Goal: Check status: Check status

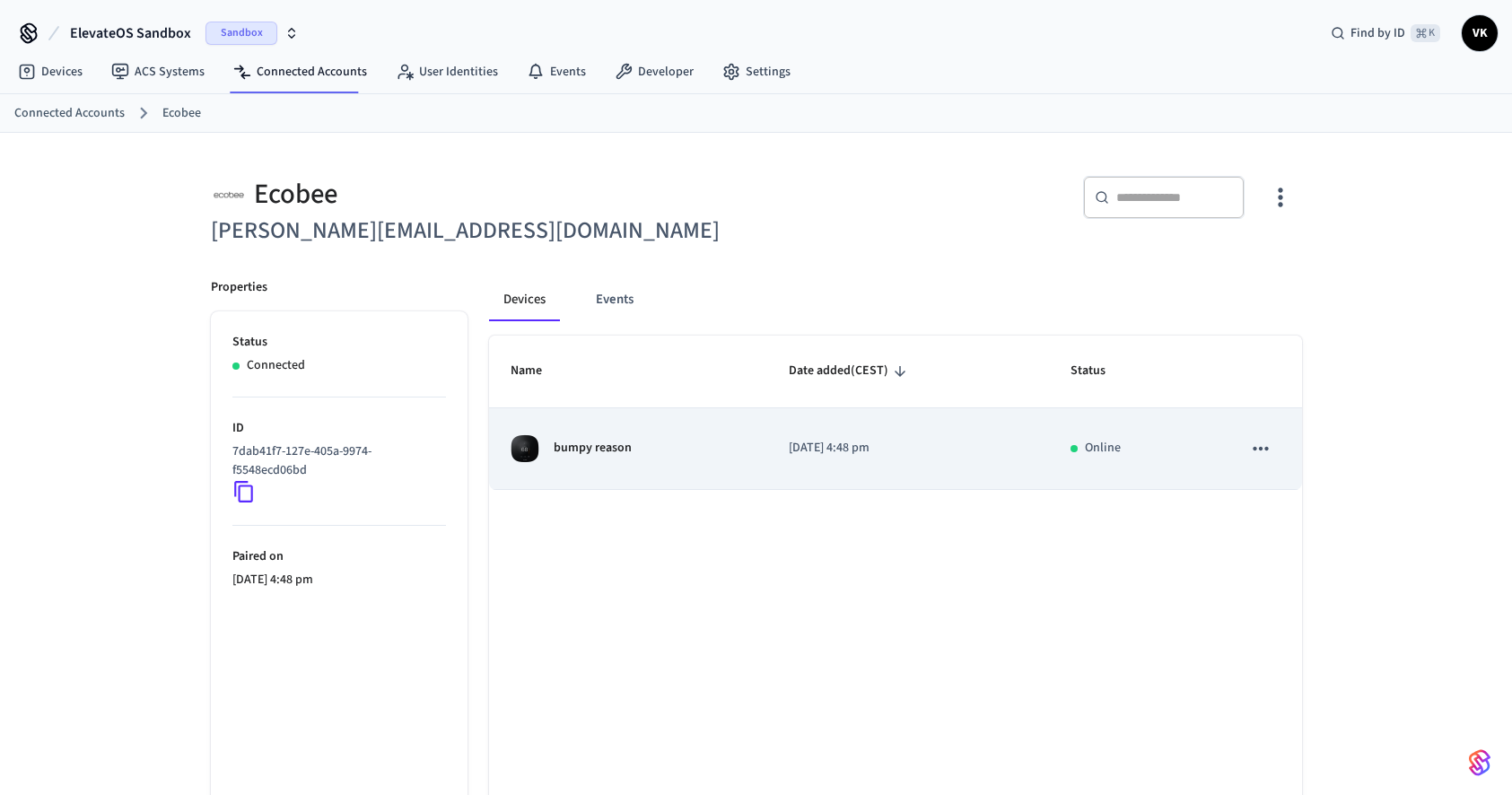
click at [616, 467] on td "bumpy reason" at bounding box center [628, 449] width 278 height 82
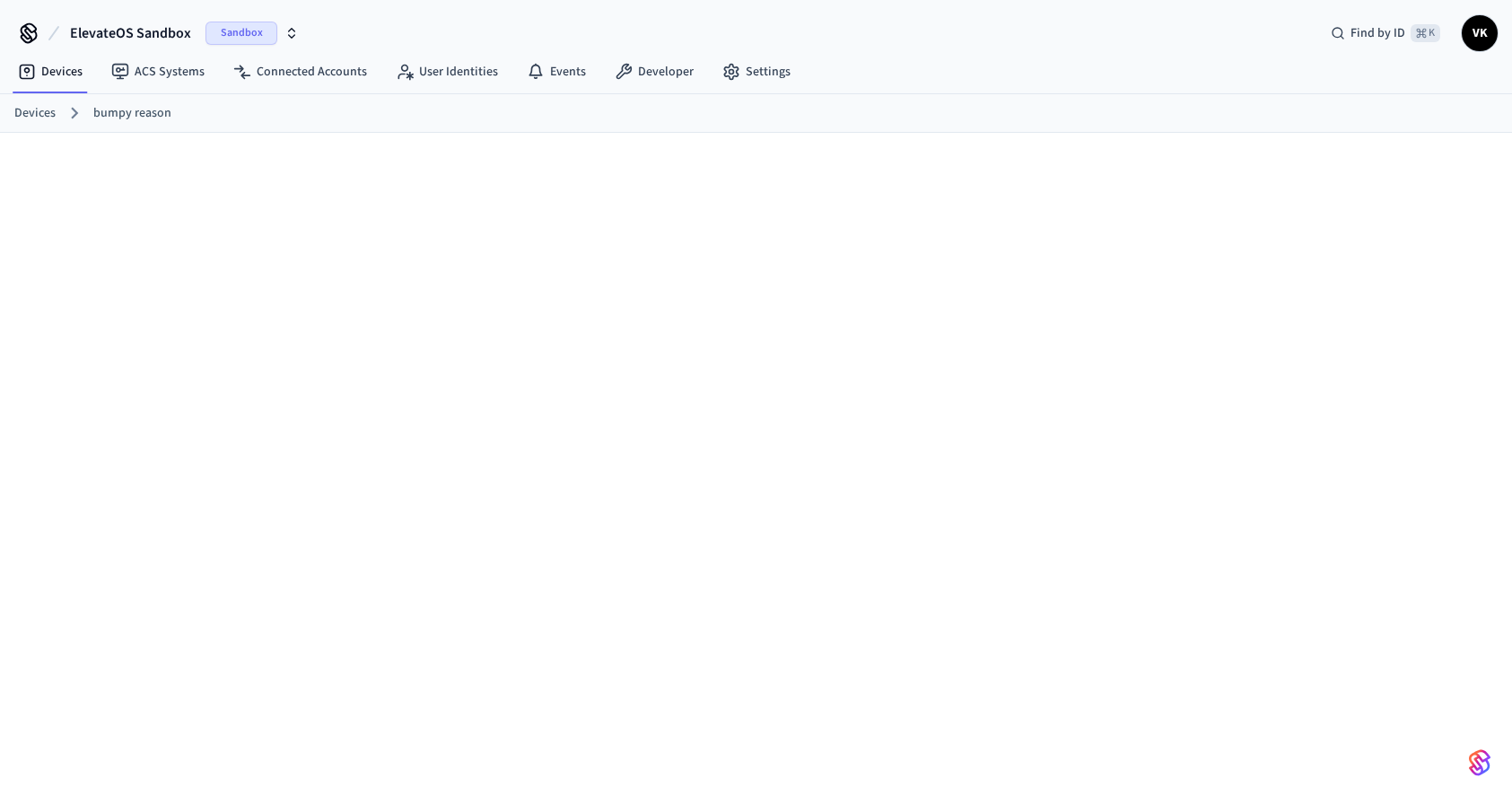
click at [135, 98] on div "Devices bumpy reason" at bounding box center [756, 113] width 1512 height 38
click at [126, 111] on link "bumpy reason" at bounding box center [132, 113] width 78 height 19
click at [161, 33] on span "ElevateOS Sandbox" at bounding box center [130, 33] width 121 height 22
click at [121, 123] on span "ElevateOS Sandbox" at bounding box center [113, 116] width 108 height 18
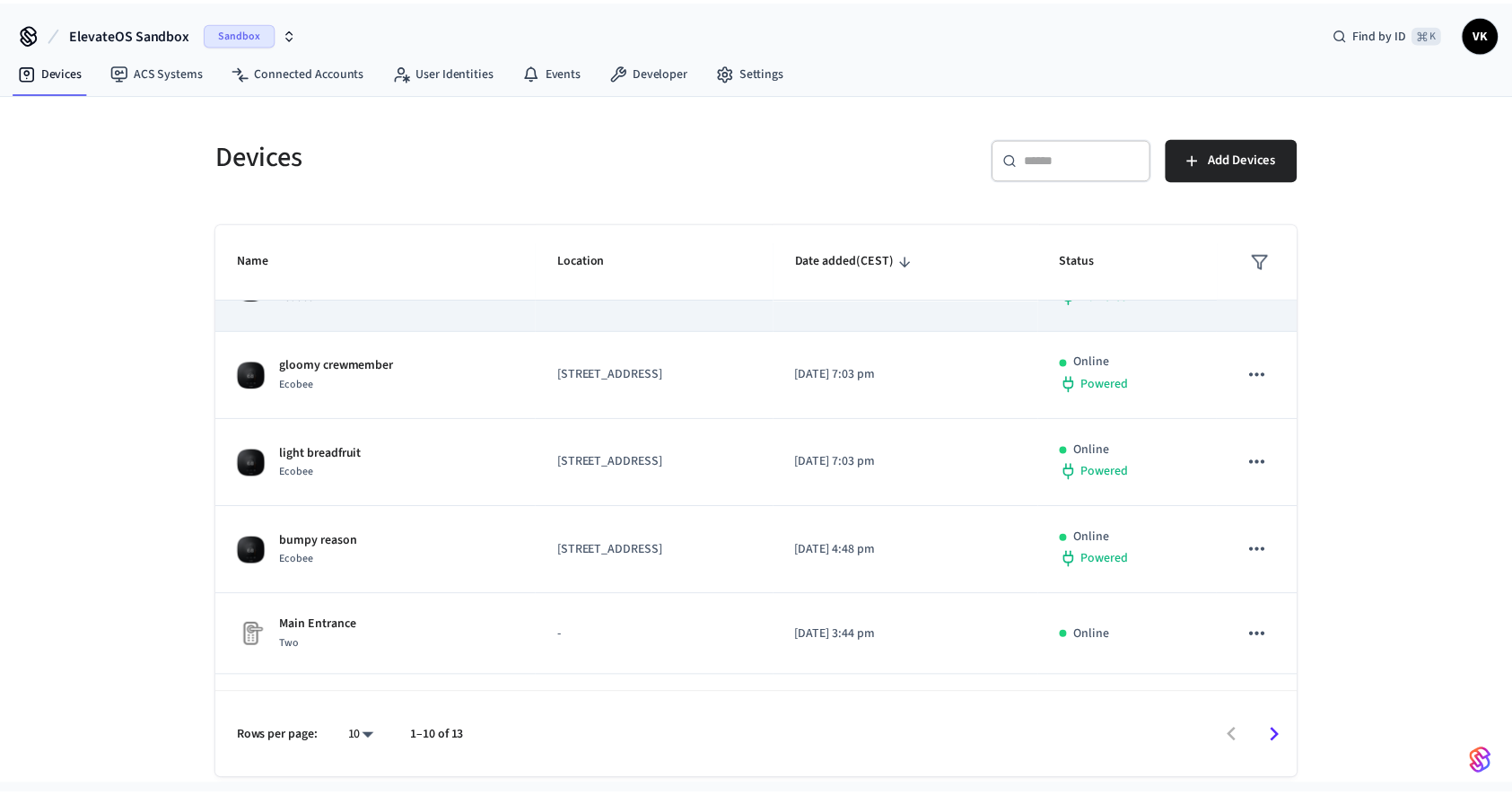
scroll to position [286, 0]
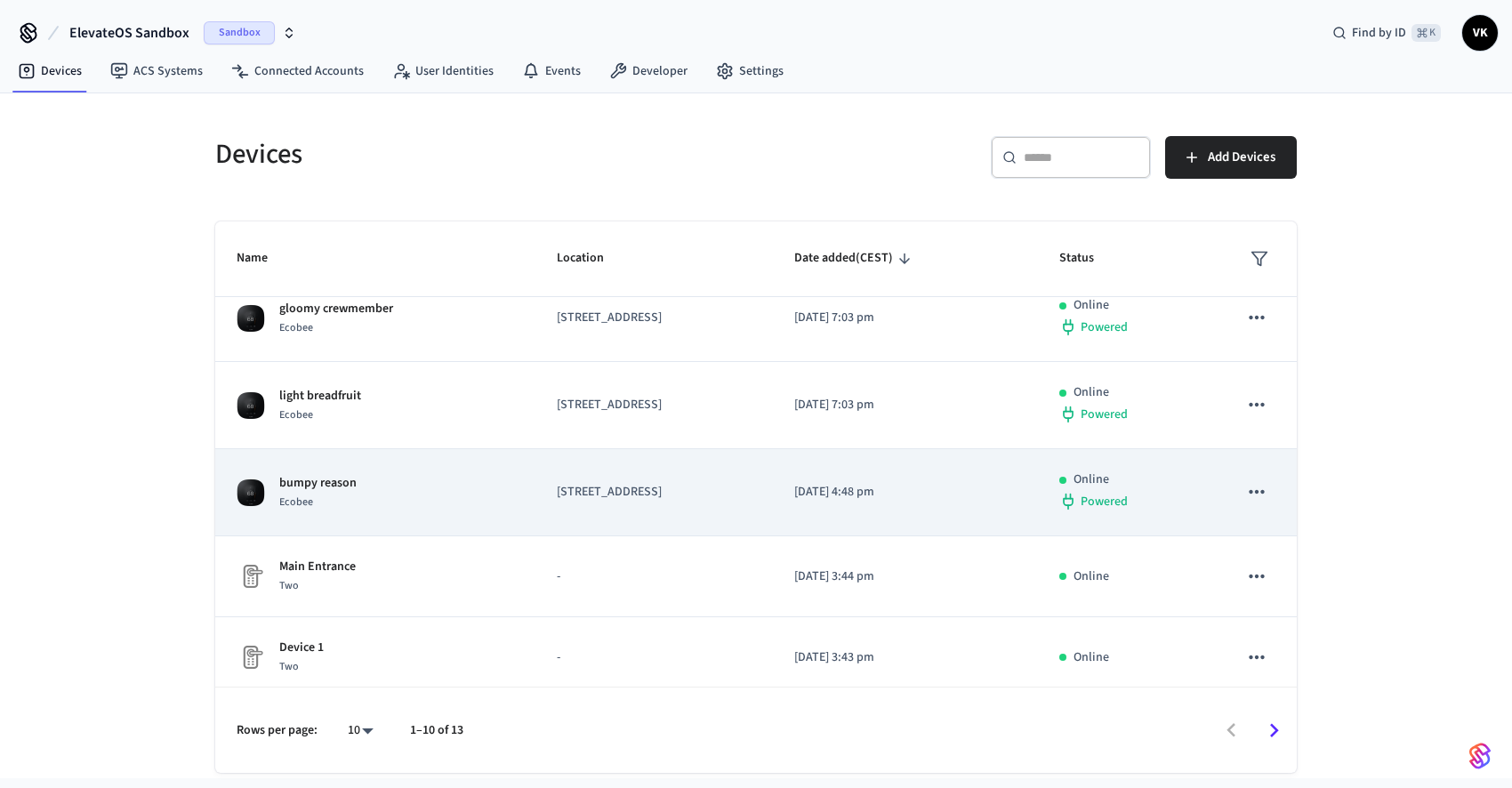
click at [426, 493] on div "bumpy reason Ecobee" at bounding box center [375, 493] width 278 height 37
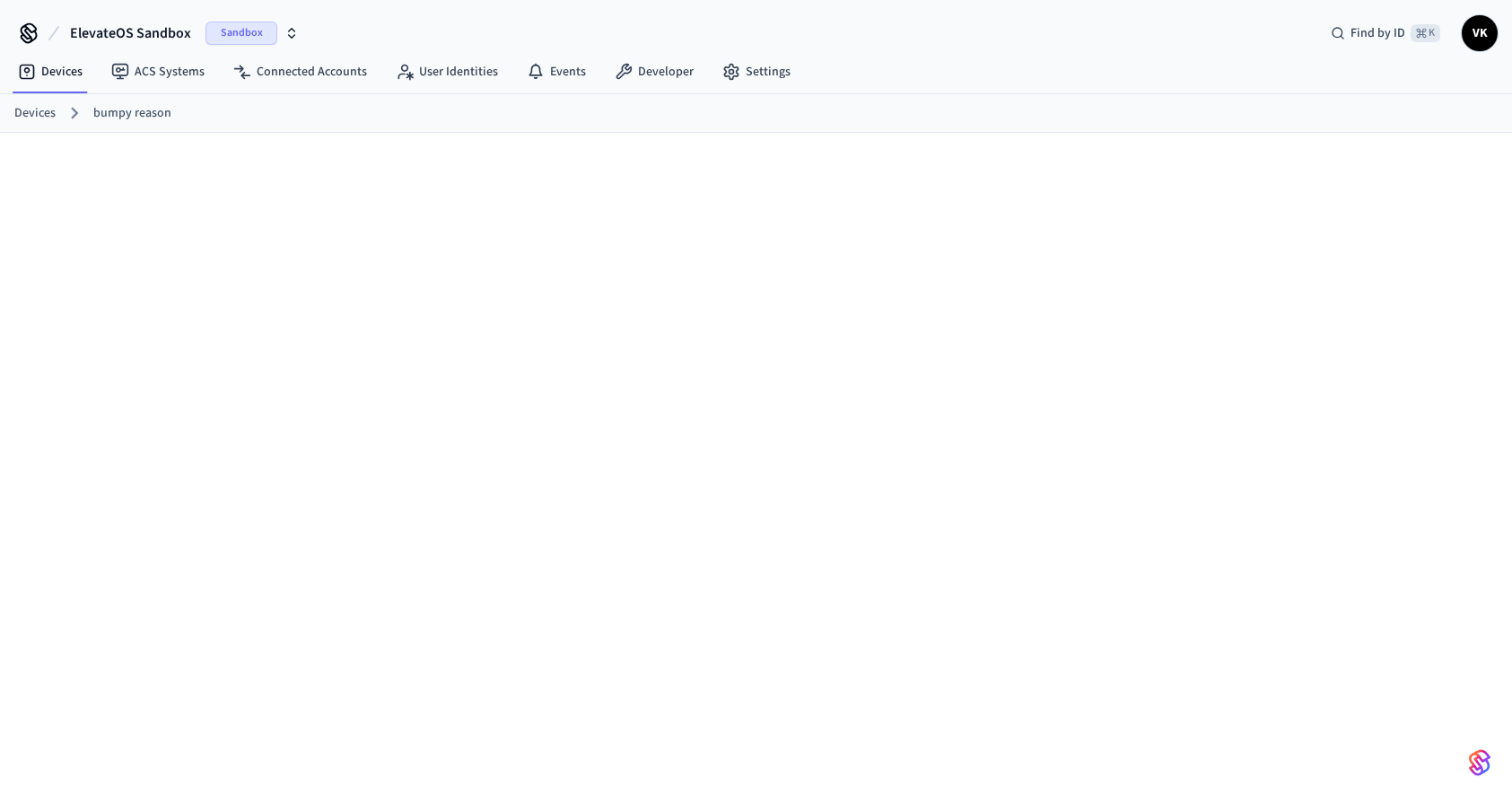
click at [63, 118] on icon at bounding box center [75, 113] width 24 height 24
click at [45, 114] on link "Devices" at bounding box center [35, 113] width 41 height 19
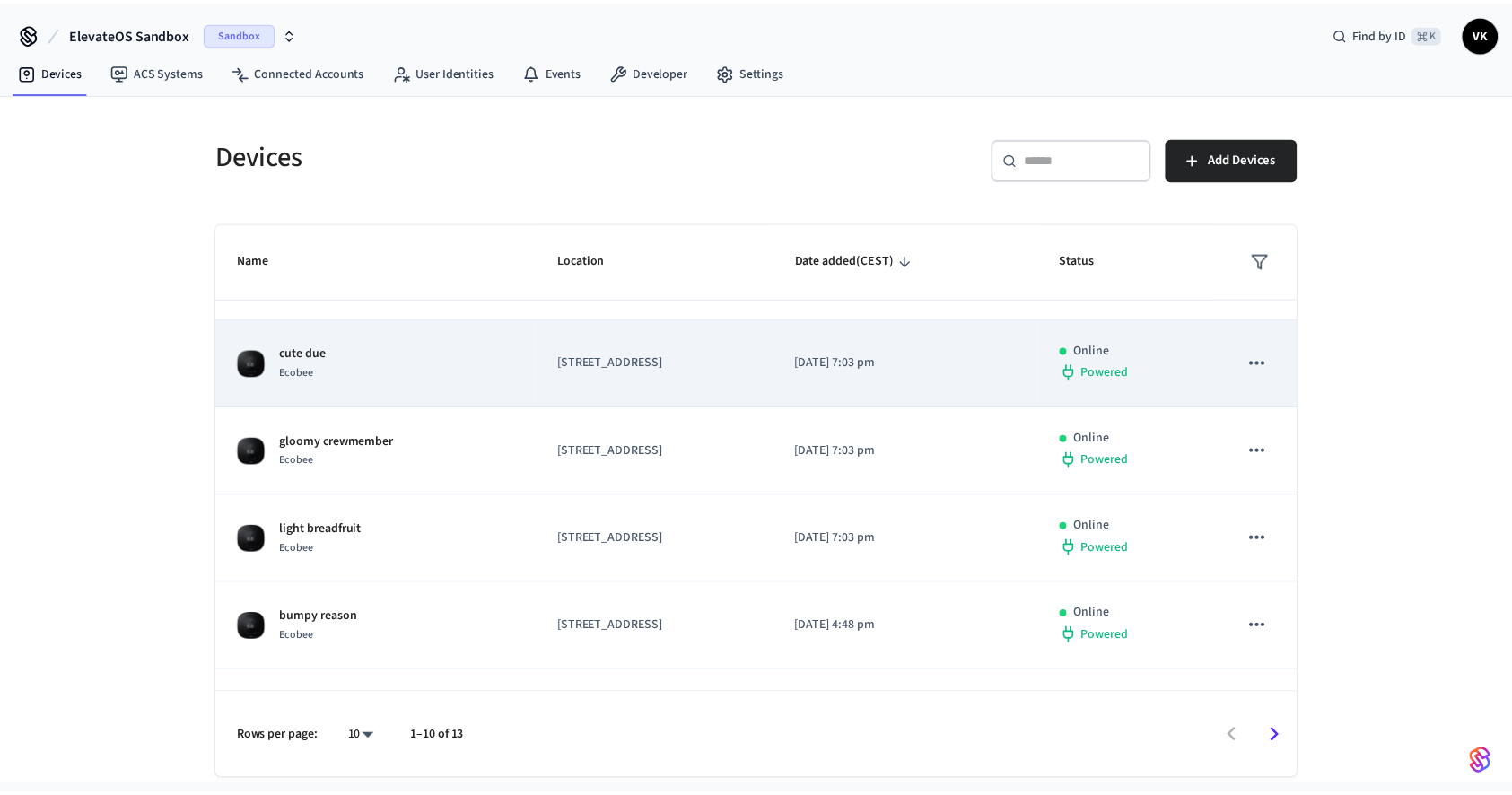
scroll to position [160, 0]
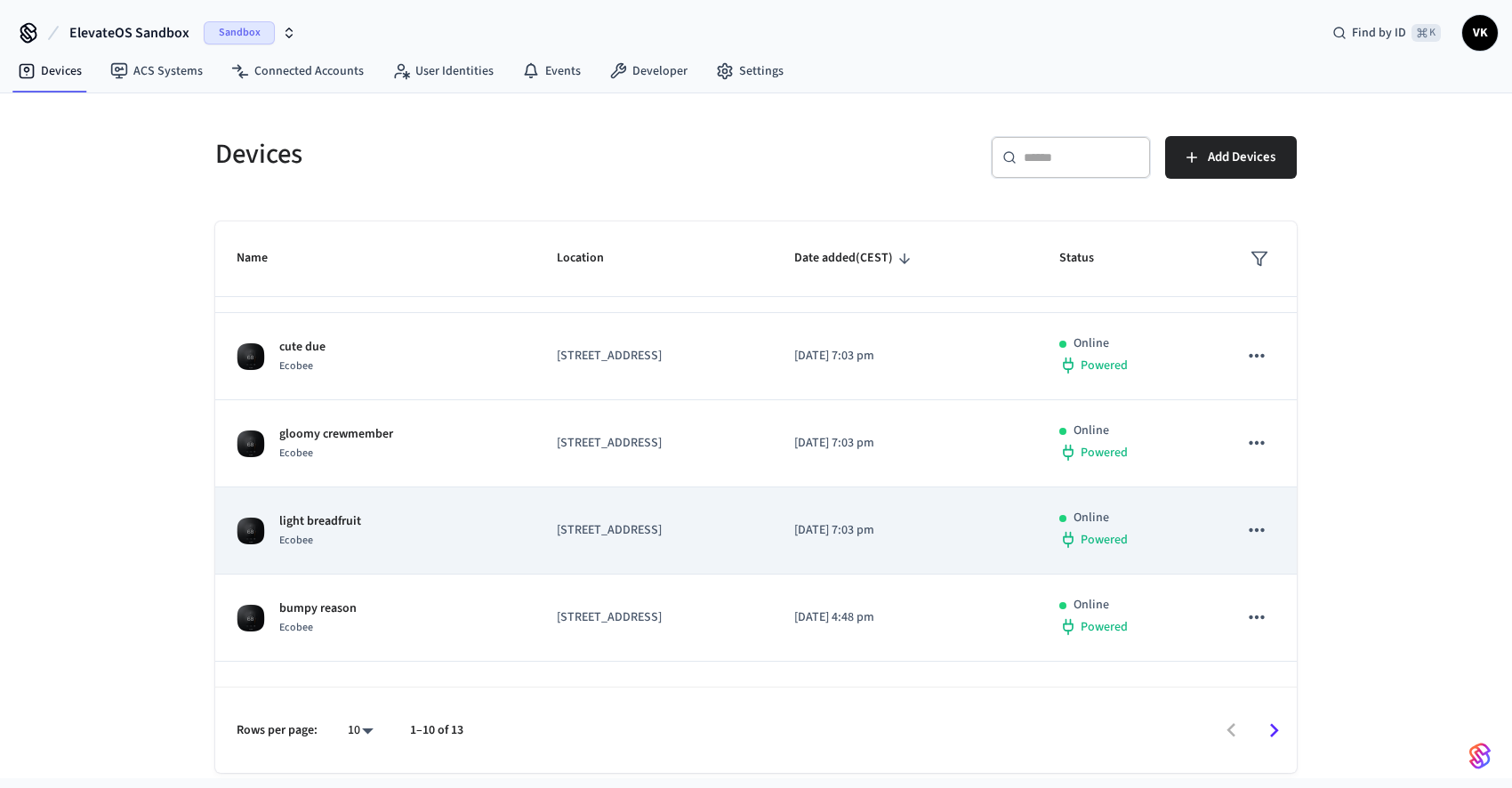
click at [368, 538] on div "light breadfruit Ecobee" at bounding box center [375, 531] width 278 height 37
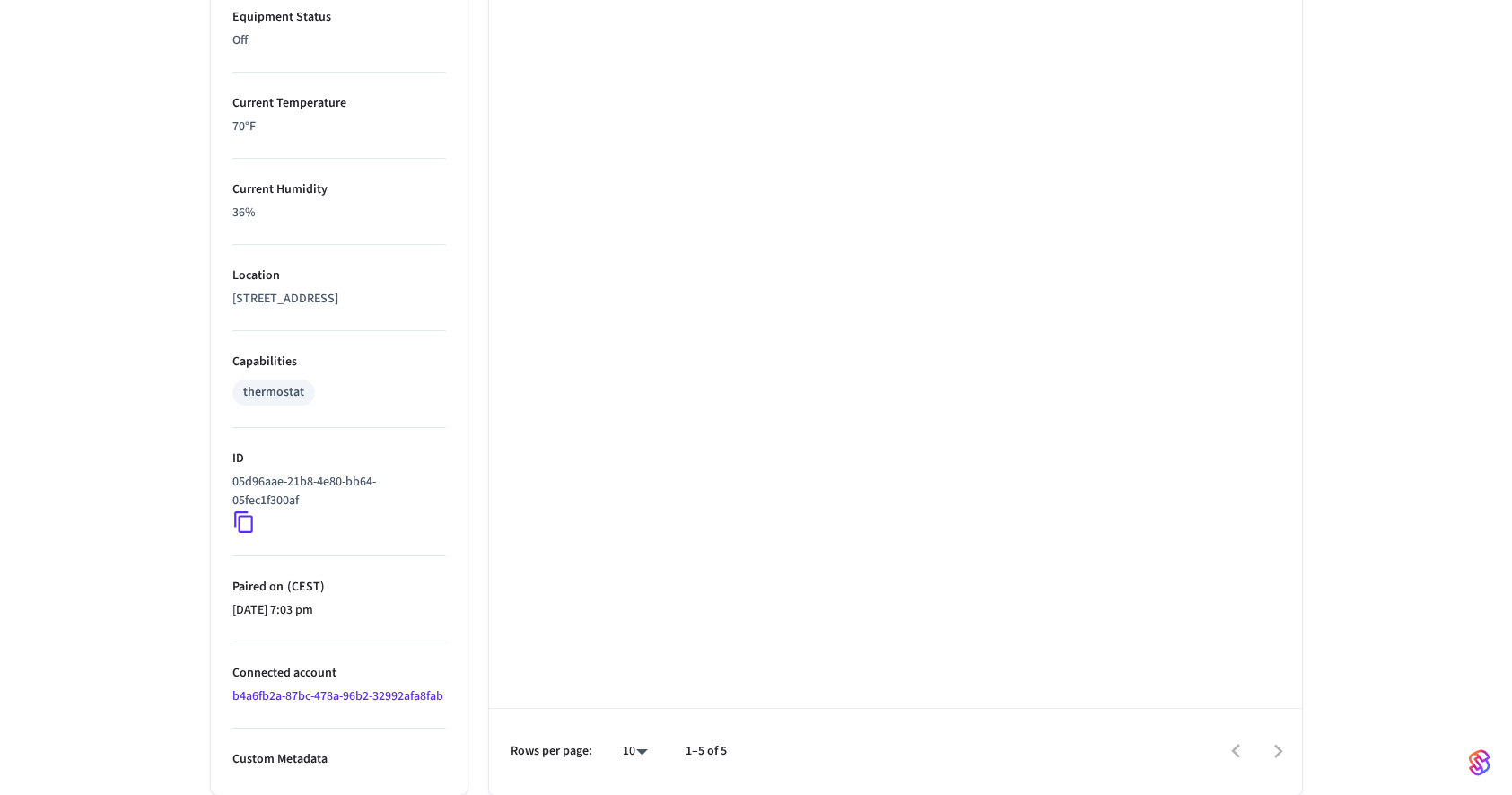
scroll to position [1071, 0]
drag, startPoint x: 284, startPoint y: 480, endPoint x: 266, endPoint y: 484, distance: 18.4
click at [281, 479] on p "05d96aae-21b8-4e80-bb64-05fec1f300af" at bounding box center [336, 491] width 206 height 37
click at [251, 512] on icon at bounding box center [243, 523] width 19 height 22
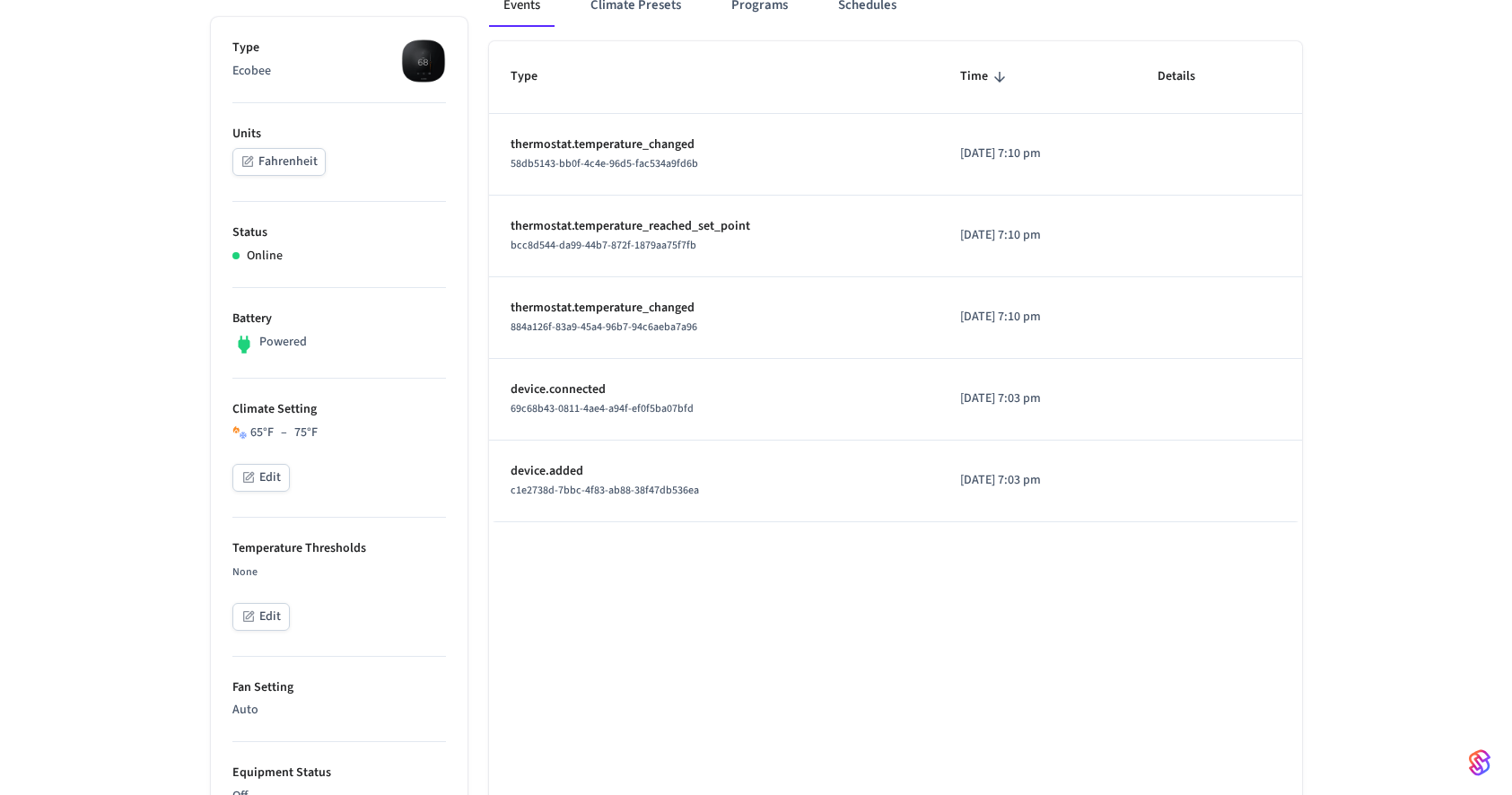
scroll to position [248, 0]
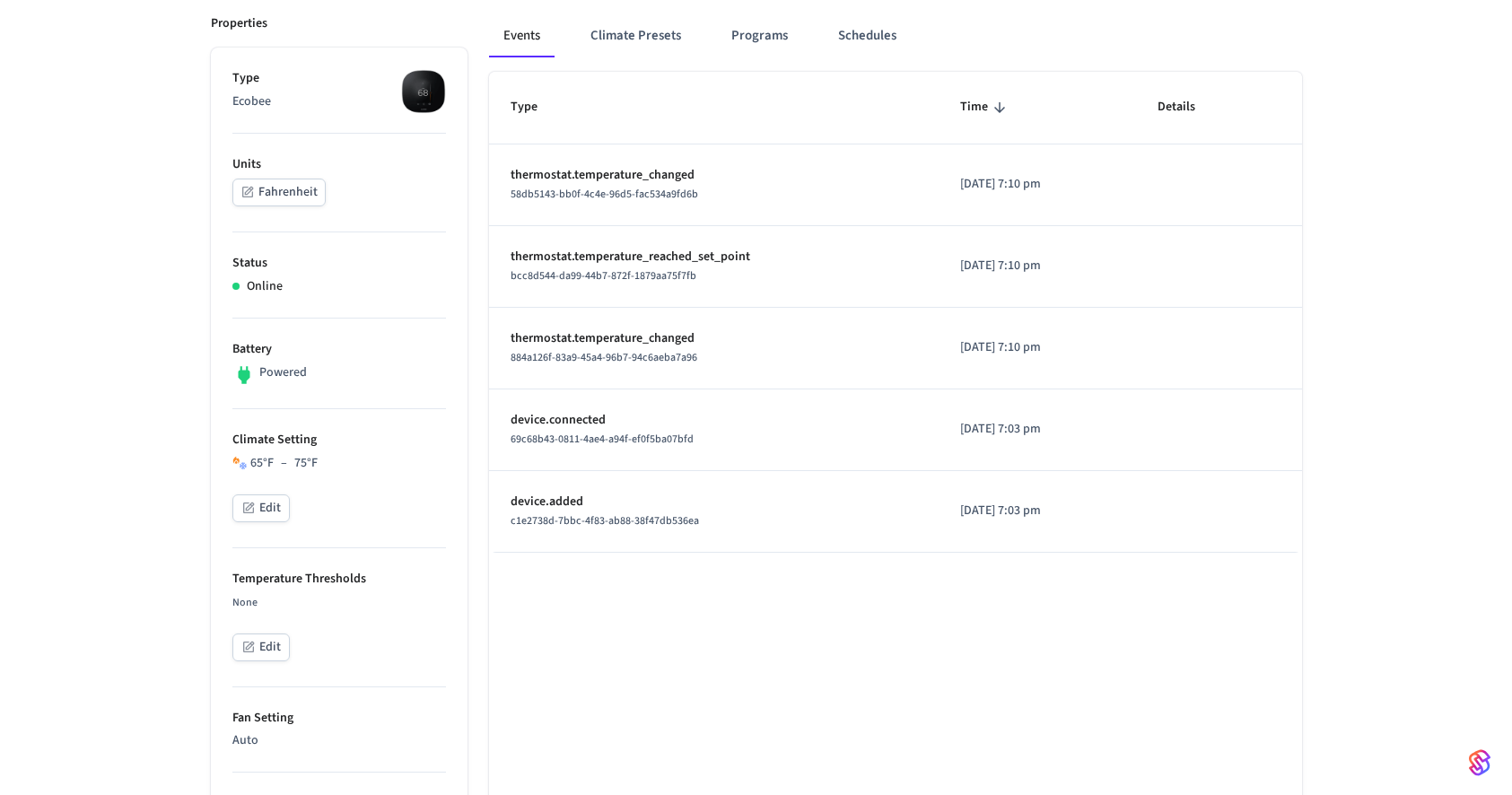
click at [111, 386] on div "light breadfruit ​ ​ Properties Type Ecobee Units Fahrenheit Status Online Batt…" at bounding box center [756, 732] width 1512 height 1695
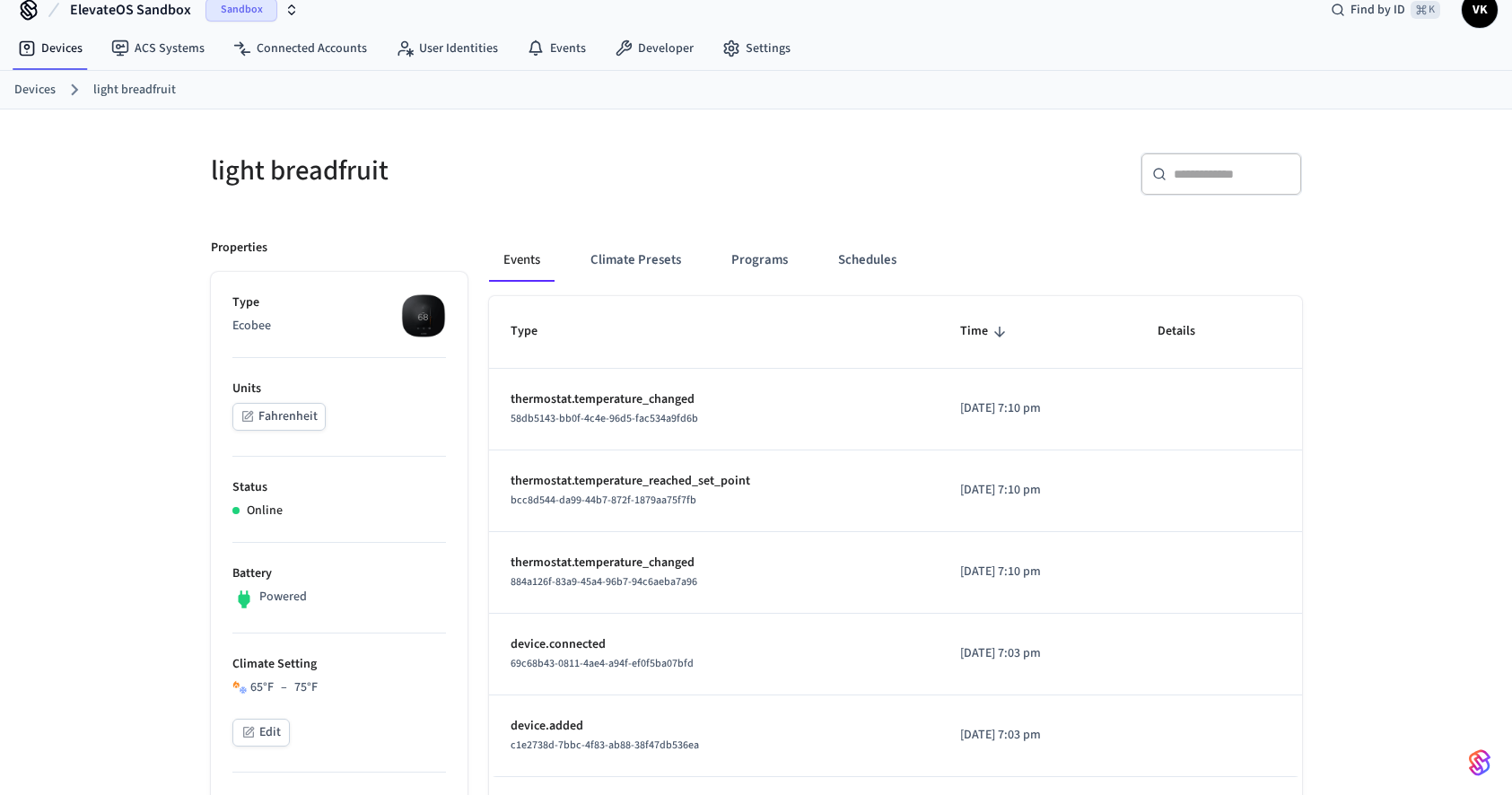
scroll to position [0, 0]
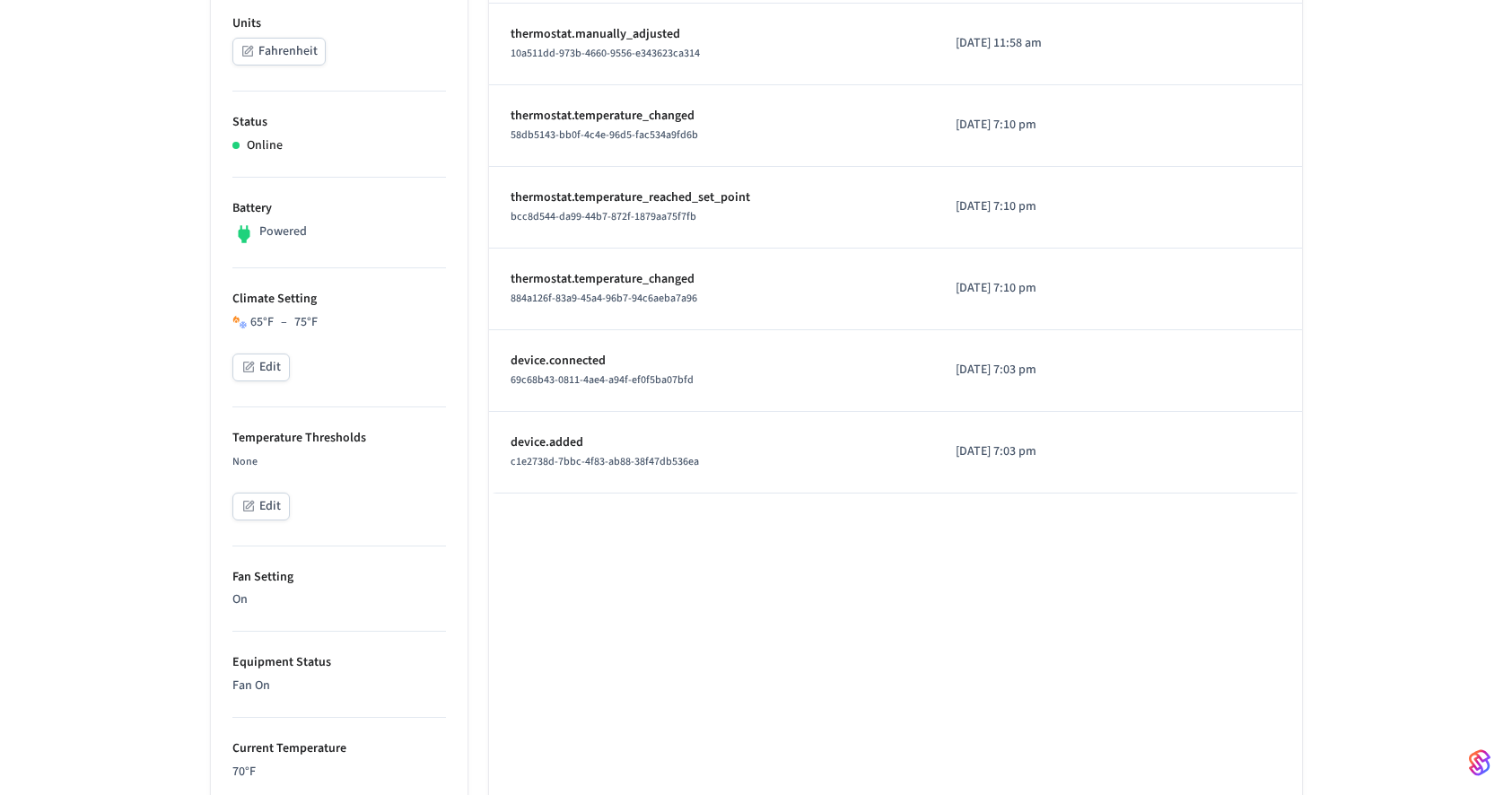
scroll to position [391, 0]
click at [226, 568] on ul "Type Ecobee Units Fahrenheit Status Online Battery Powered Climate Setting 65 °…" at bounding box center [339, 670] width 256 height 1533
click at [309, 597] on p "On" at bounding box center [339, 596] width 213 height 19
